Goal: Check status

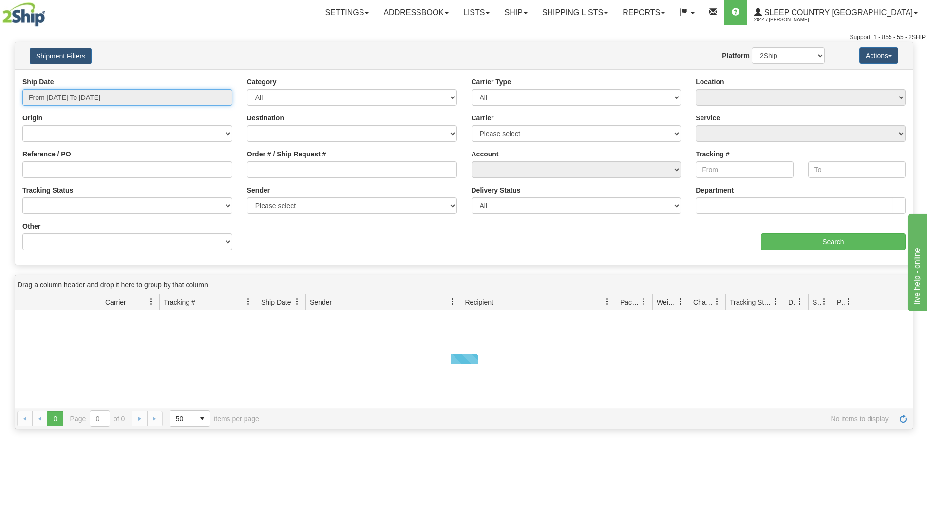
click at [139, 97] on input "From [DATE] To [DATE]" at bounding box center [127, 97] width 210 height 17
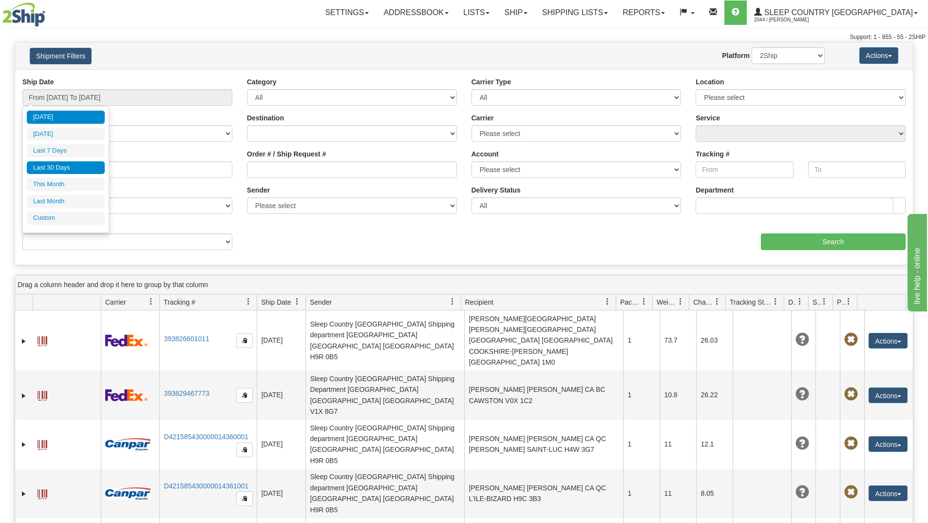
click at [52, 167] on li "Last 30 Days" at bounding box center [66, 167] width 78 height 13
type input "From [DATE] To [DATE]"
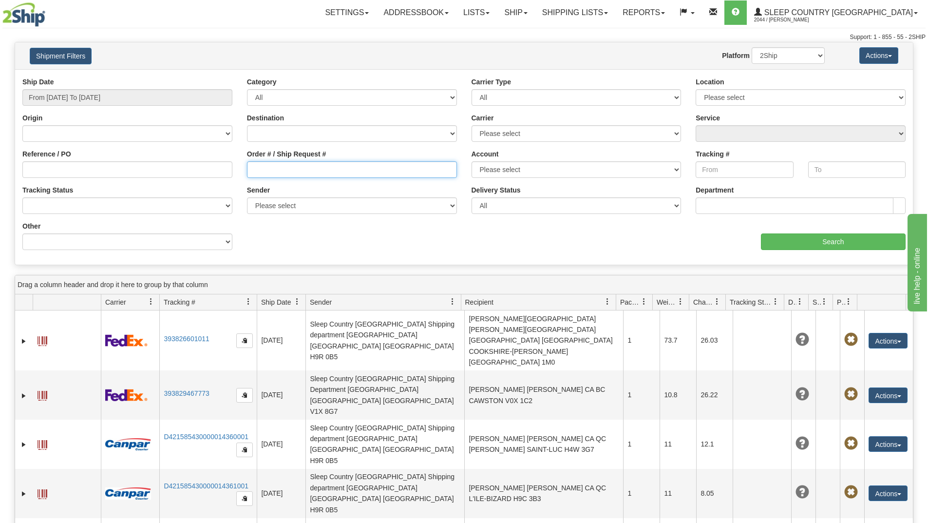
click at [259, 172] on input "Order # / Ship Request #" at bounding box center [352, 169] width 210 height 17
paste input "9000I131058"
type input "9000I131058"
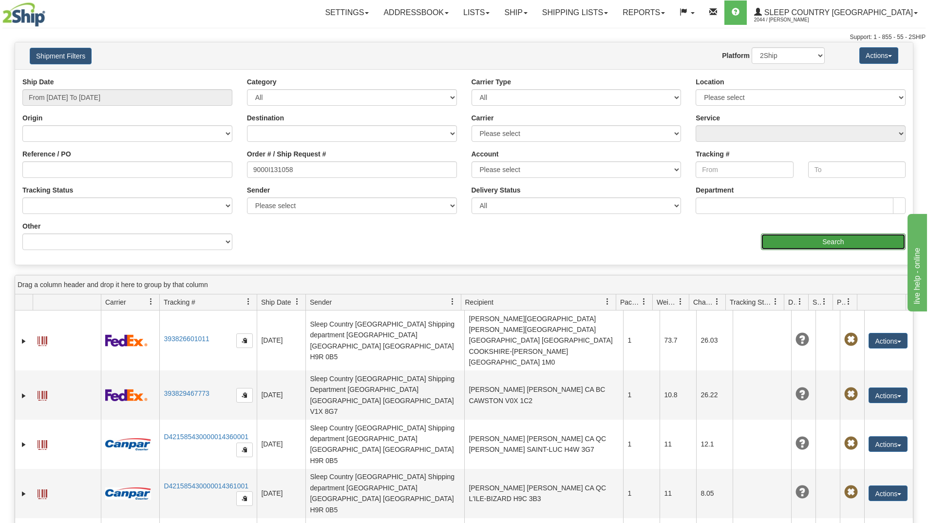
click at [766, 239] on input "Search" at bounding box center [833, 241] width 145 height 17
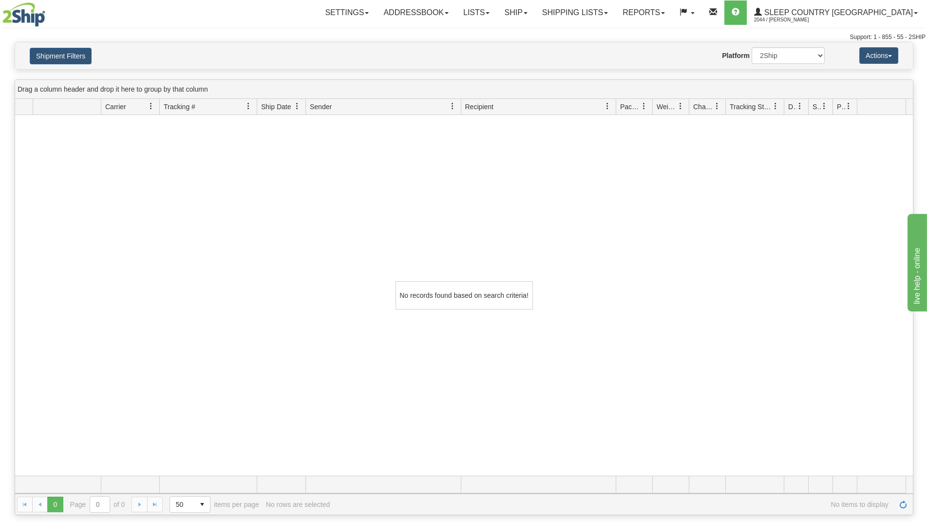
drag, startPoint x: 112, startPoint y: 327, endPoint x: 107, endPoint y: 315, distance: 13.6
click at [110, 325] on div "No records found based on search criteria!" at bounding box center [464, 295] width 898 height 361
